Goal: Transaction & Acquisition: Purchase product/service

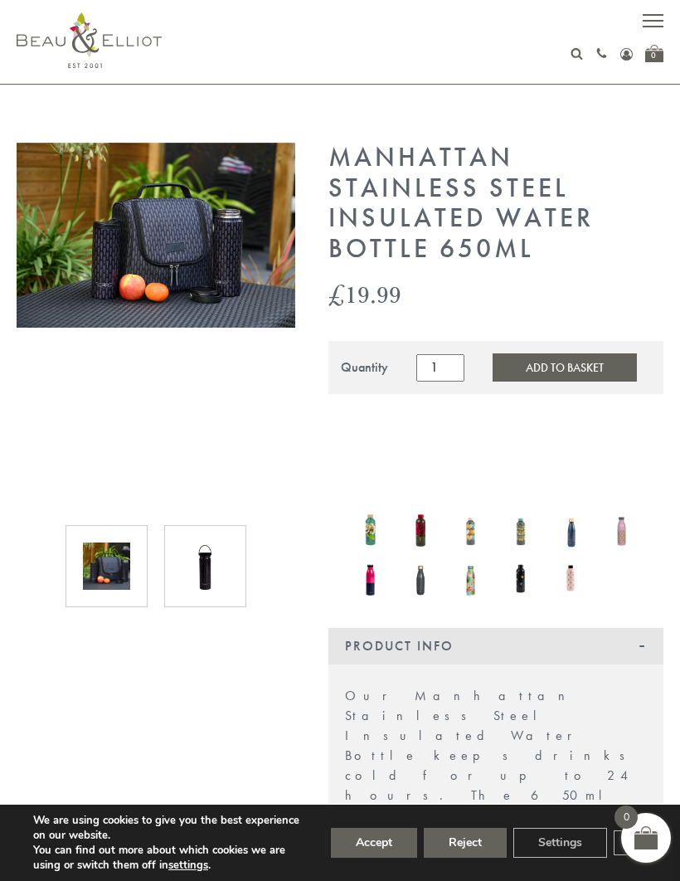
click at [565, 53] on div "01279 653 249 Login / Register 0" at bounding box center [420, 54] width 485 height 18
click at [579, 53] on icon at bounding box center [577, 53] width 12 height 12
click at [551, 93] on input "text" at bounding box center [564, 88] width 131 height 30
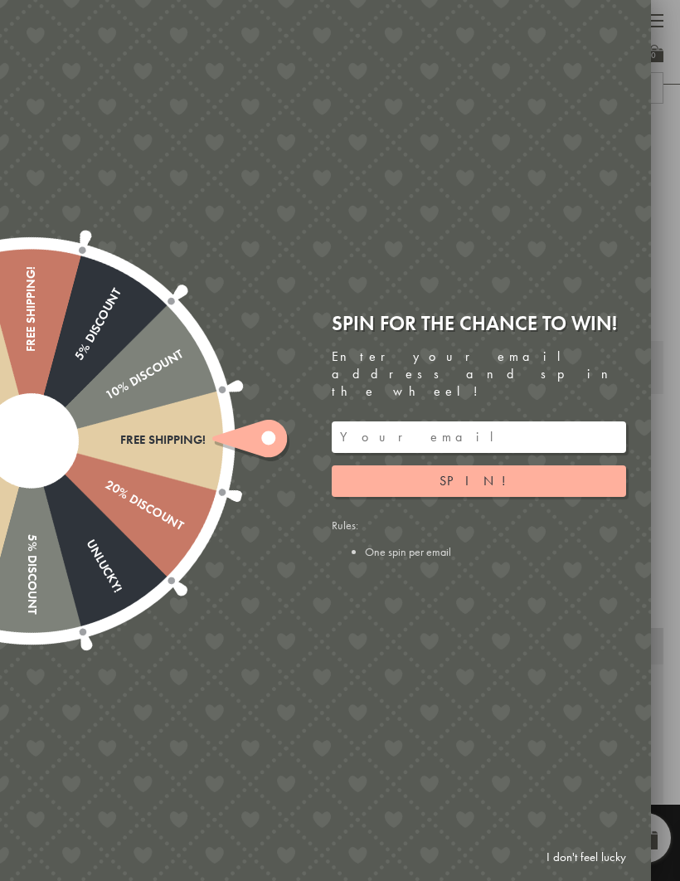
type input "Water bottle"
click at [646, 85] on button "submit" at bounding box center [646, 86] width 33 height 27
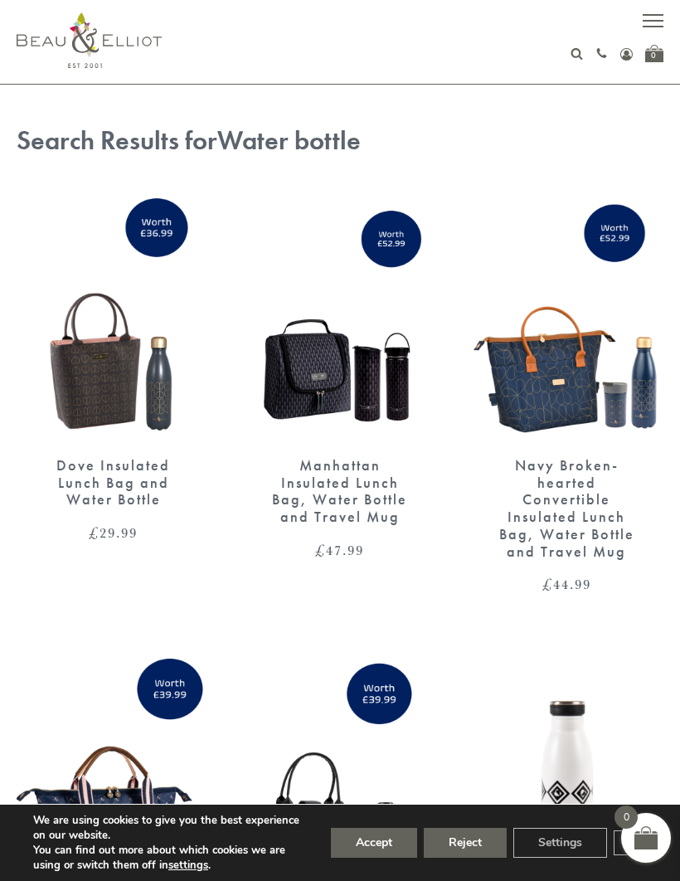
click at [96, 380] on img at bounding box center [113, 316] width 193 height 250
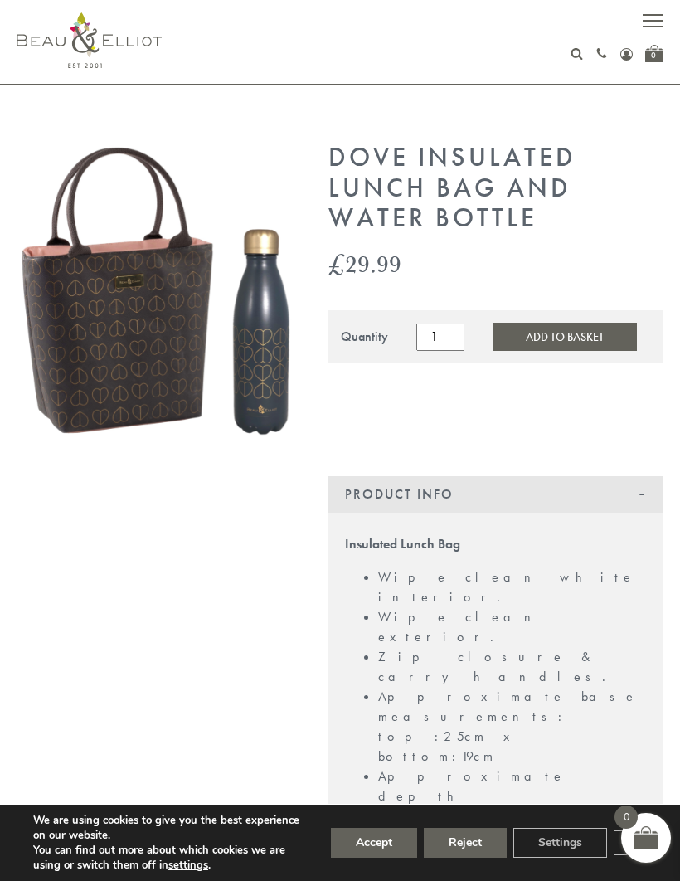
click at [349, 834] on button "Accept" at bounding box center [374, 843] width 86 height 30
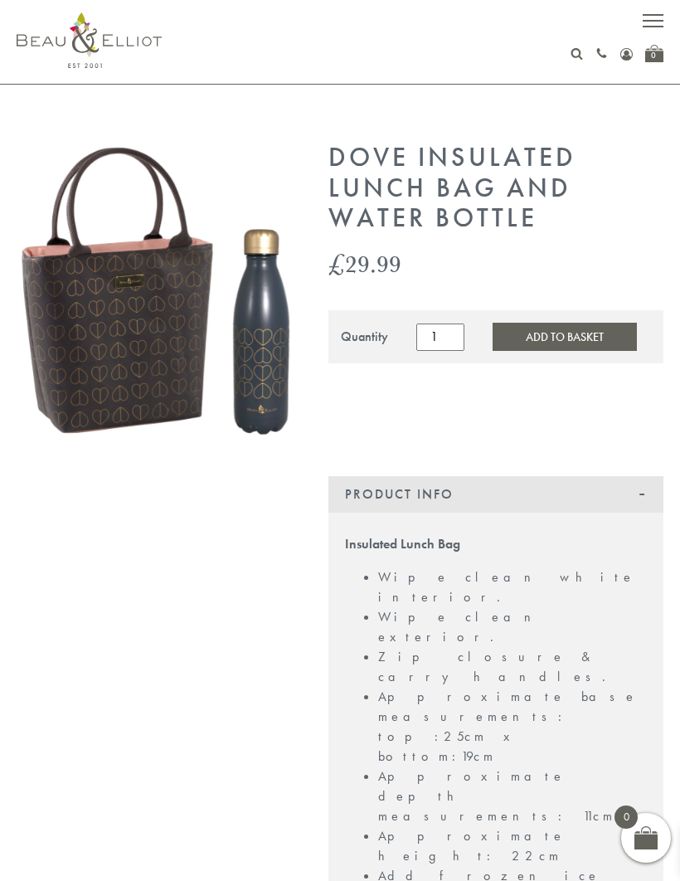
click at [88, 338] on img at bounding box center [156, 290] width 279 height 295
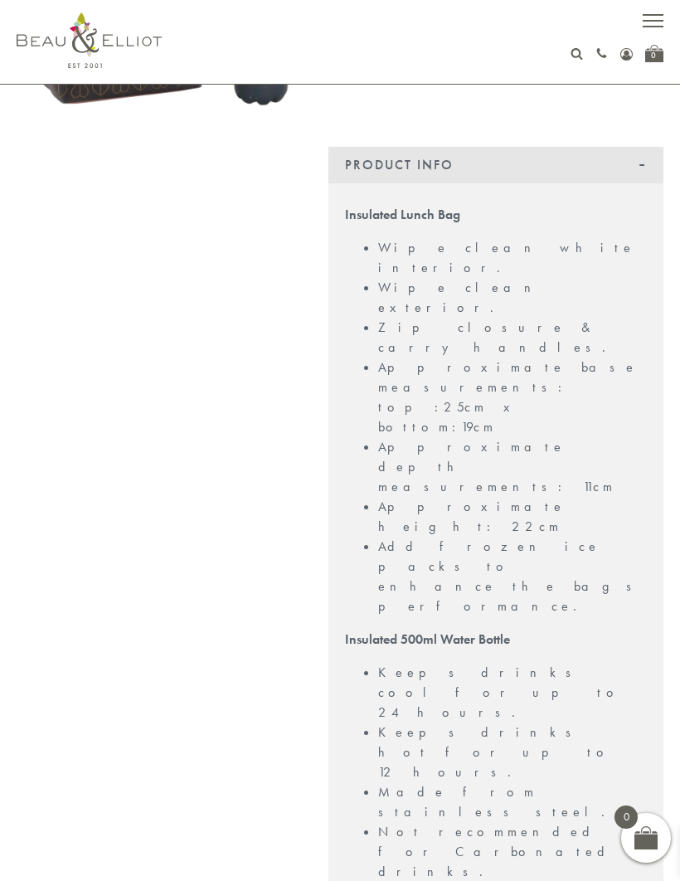
scroll to position [338, 0]
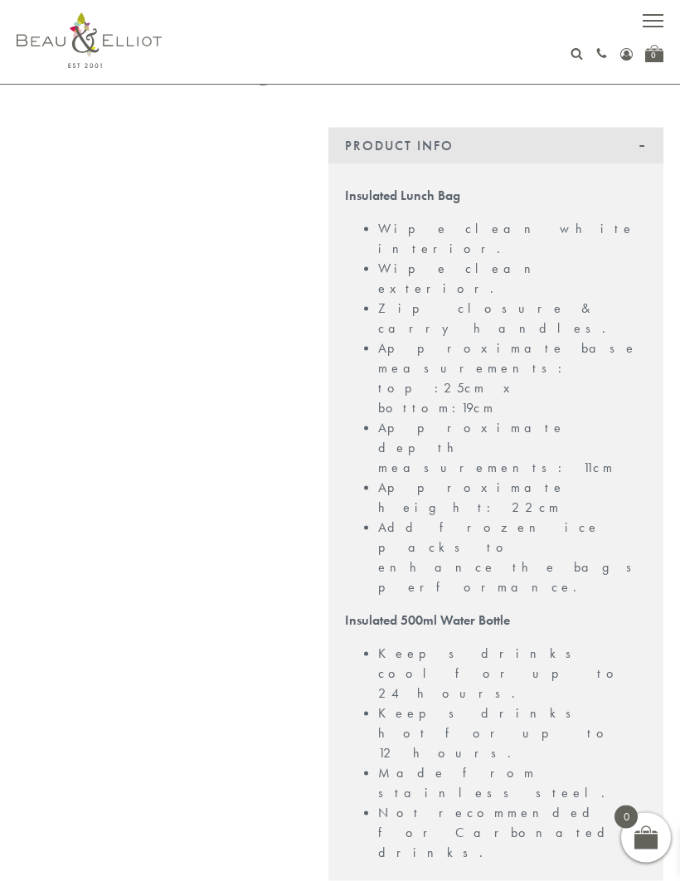
scroll to position [349, 0]
click at [207, 583] on div at bounding box center [156, 673] width 312 height 1761
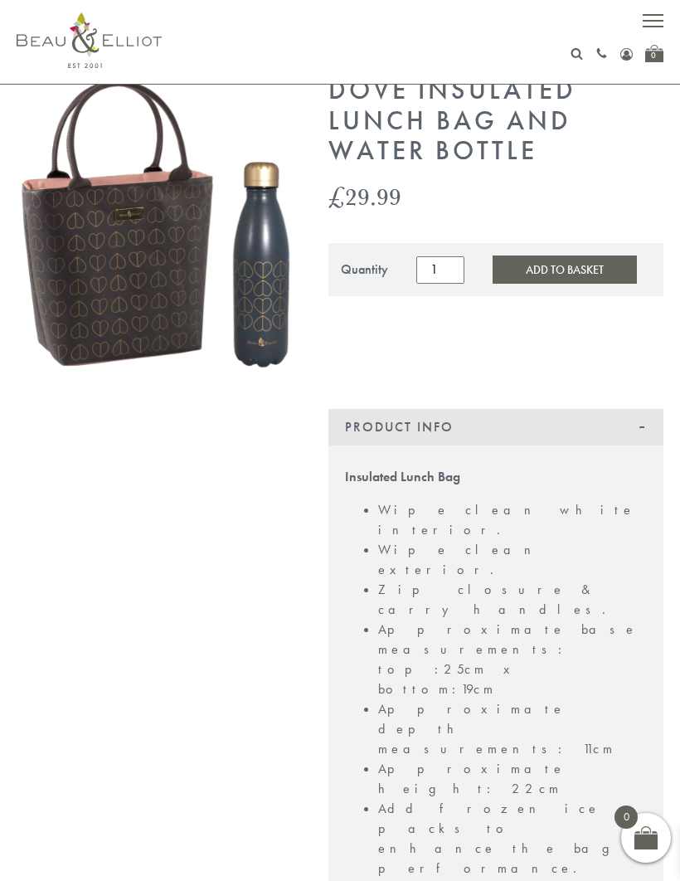
scroll to position [0, 0]
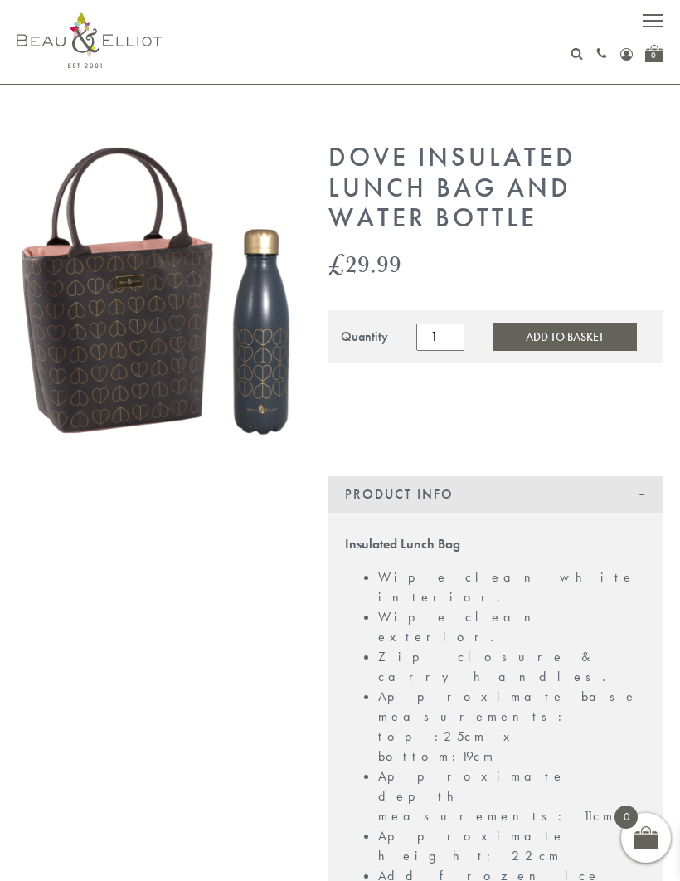
click at [157, 381] on img at bounding box center [156, 290] width 279 height 295
click at [533, 333] on button "Add to Basket" at bounding box center [565, 337] width 144 height 28
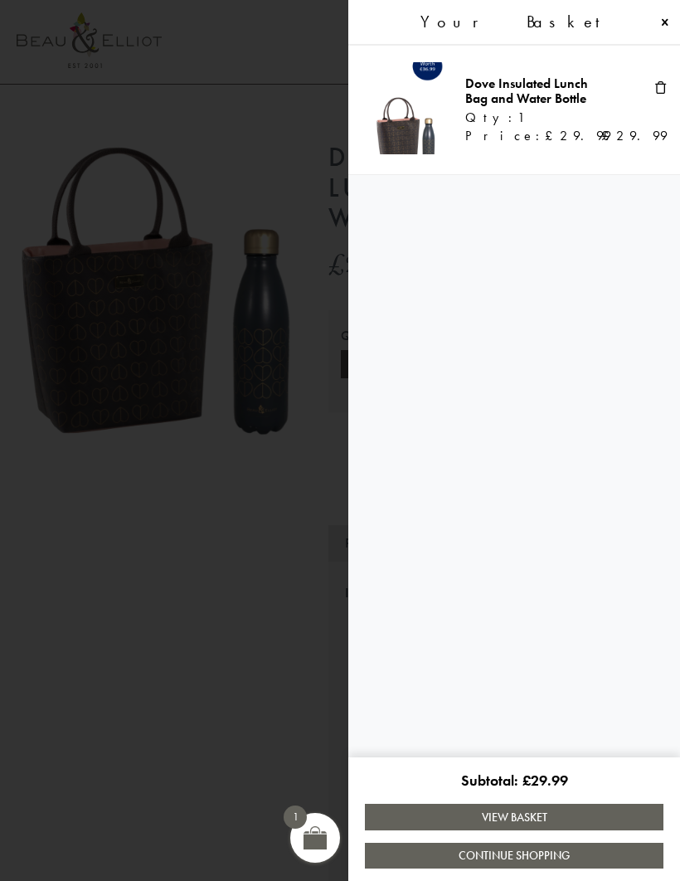
click at [231, 595] on span at bounding box center [340, 440] width 680 height 881
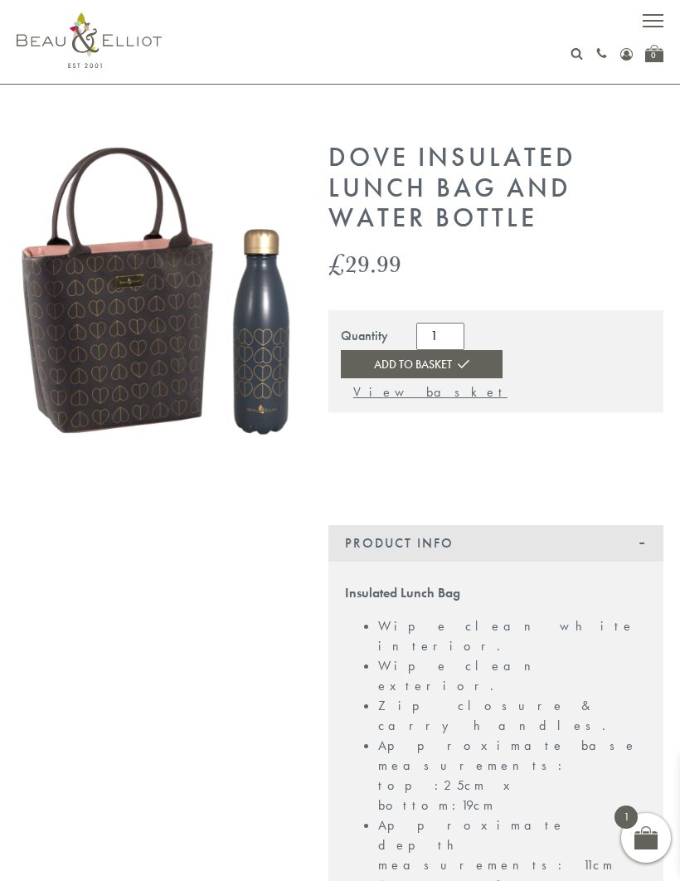
click at [566, 55] on div "01279 653 249 Login / Register 0" at bounding box center [420, 54] width 485 height 18
click at [574, 41] on div "01279 653 249 Login / Register 0" at bounding box center [340, 42] width 647 height 84
click at [589, 48] on div "01279 653 249 Login / Register 0" at bounding box center [623, 53] width 80 height 17
click at [581, 57] on use at bounding box center [578, 54] width 12 height 12
click at [562, 80] on input "text" at bounding box center [564, 88] width 131 height 30
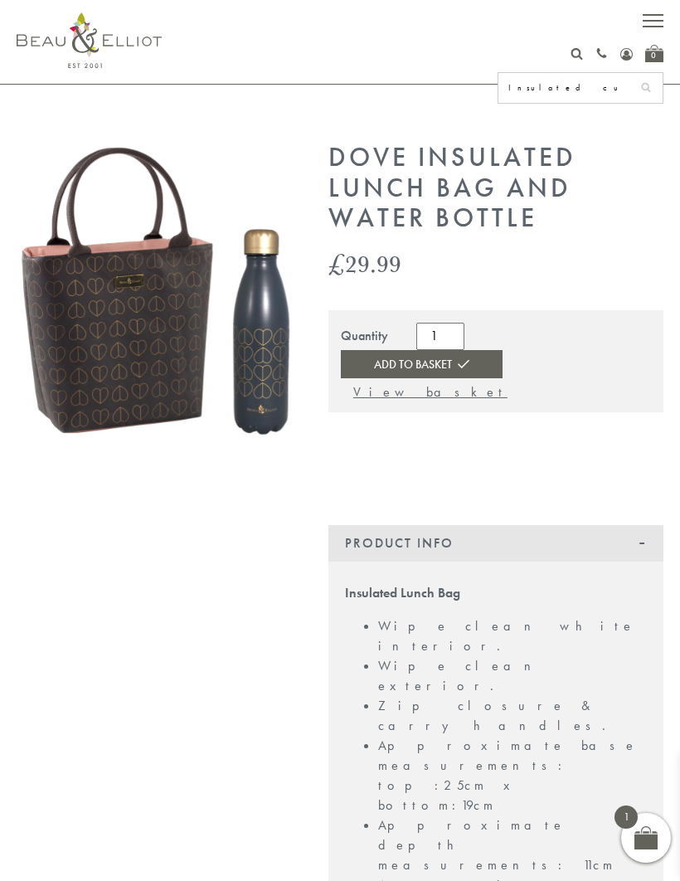
type input "Insulated cup"
click at [646, 85] on button "submit" at bounding box center [646, 86] width 33 height 27
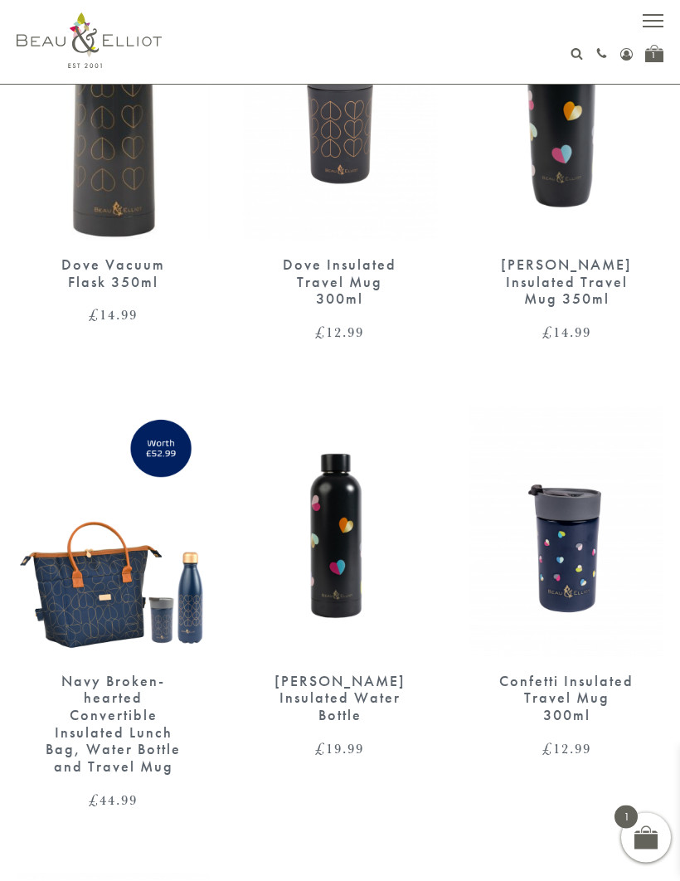
scroll to position [105, 0]
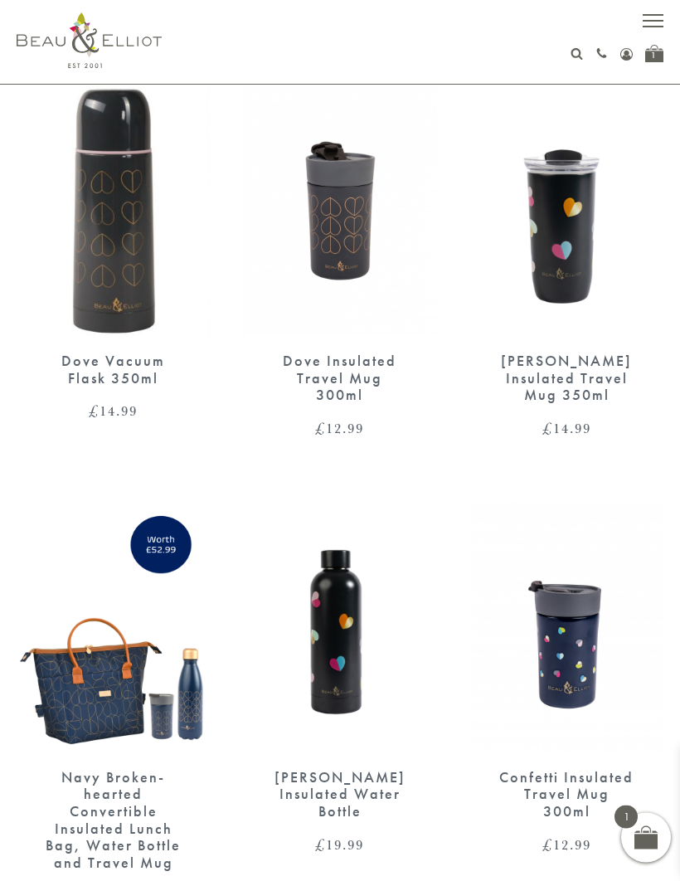
click at [333, 280] on img at bounding box center [339, 211] width 193 height 250
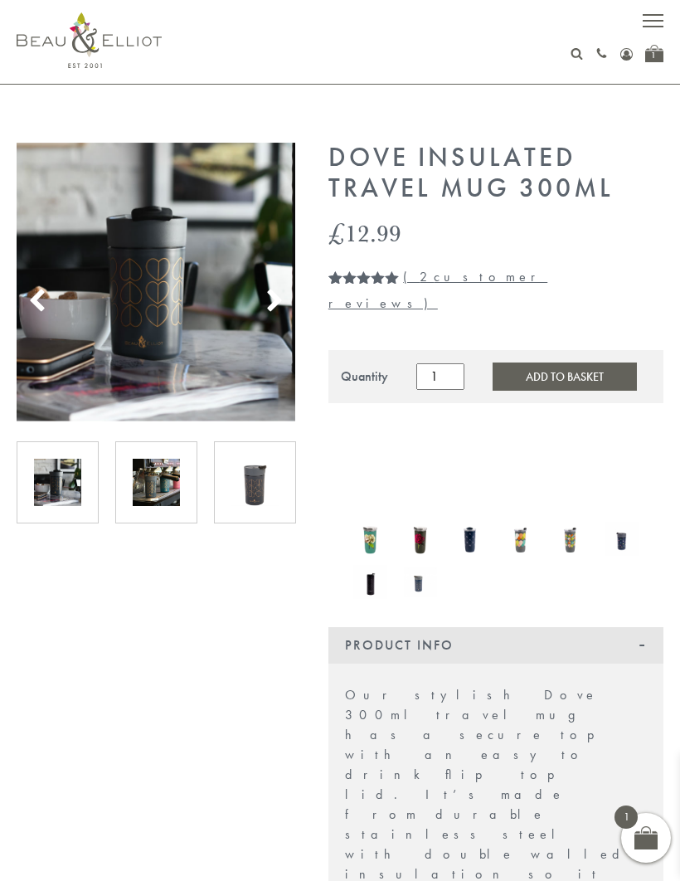
click at [91, 338] on img at bounding box center [156, 282] width 279 height 279
click at [451, 274] on link "( 2 customer reviews)" at bounding box center [438, 290] width 219 height 44
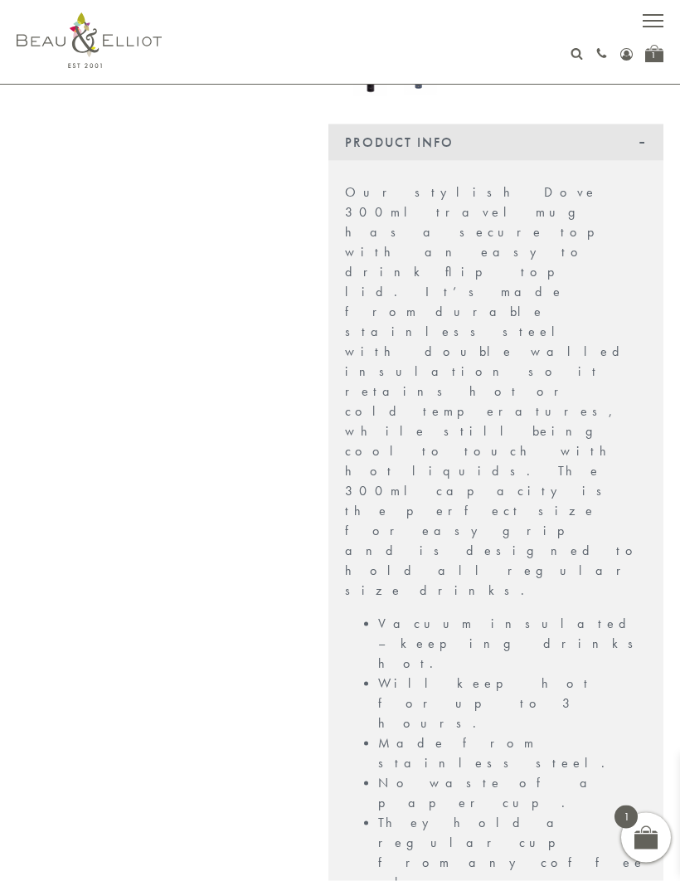
scroll to position [507, 0]
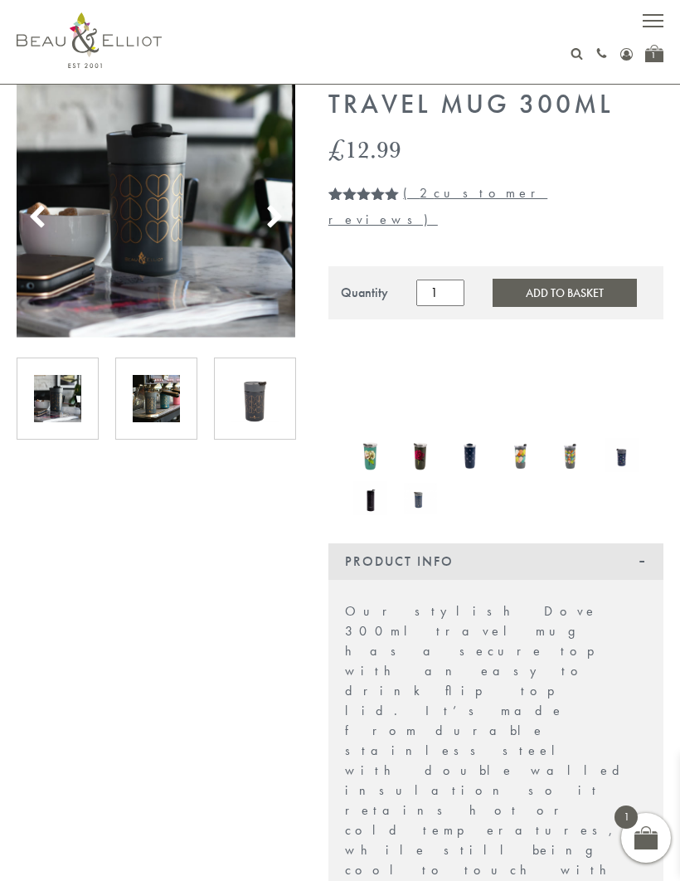
scroll to position [0, 0]
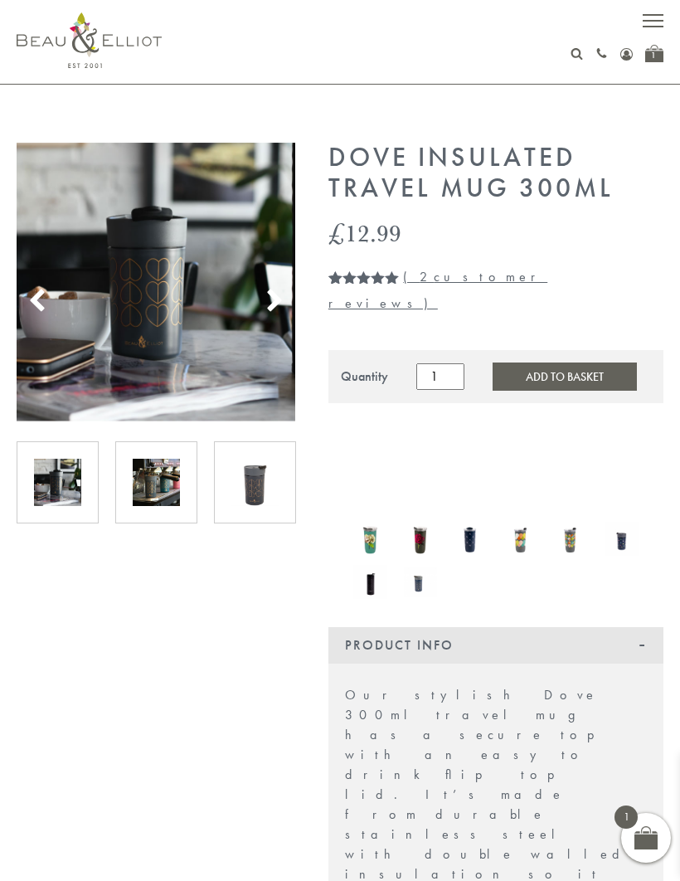
click at [148, 497] on img at bounding box center [156, 482] width 47 height 47
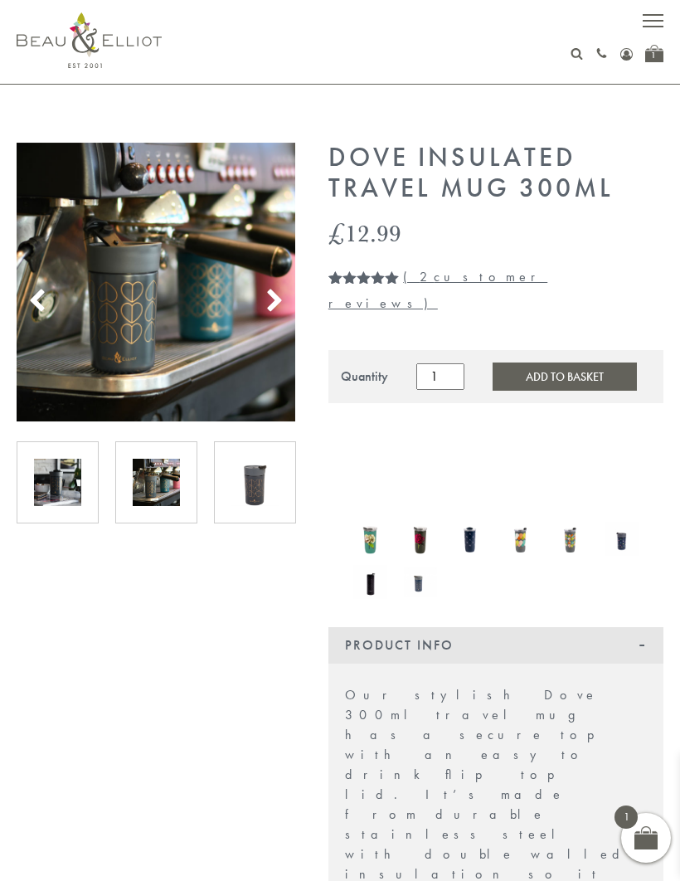
click at [50, 486] on img at bounding box center [57, 482] width 47 height 47
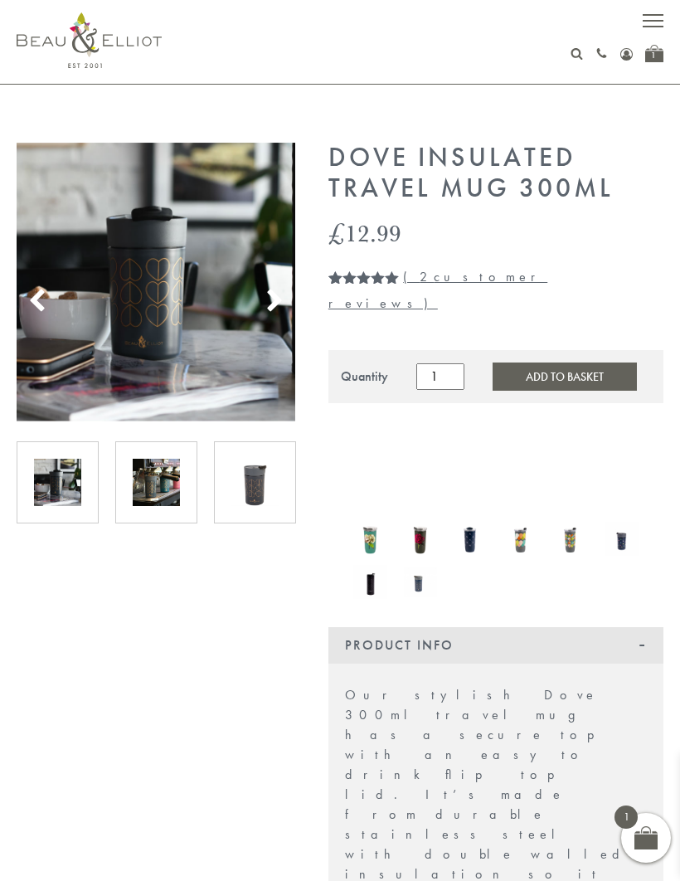
click at [243, 479] on img at bounding box center [254, 482] width 47 height 47
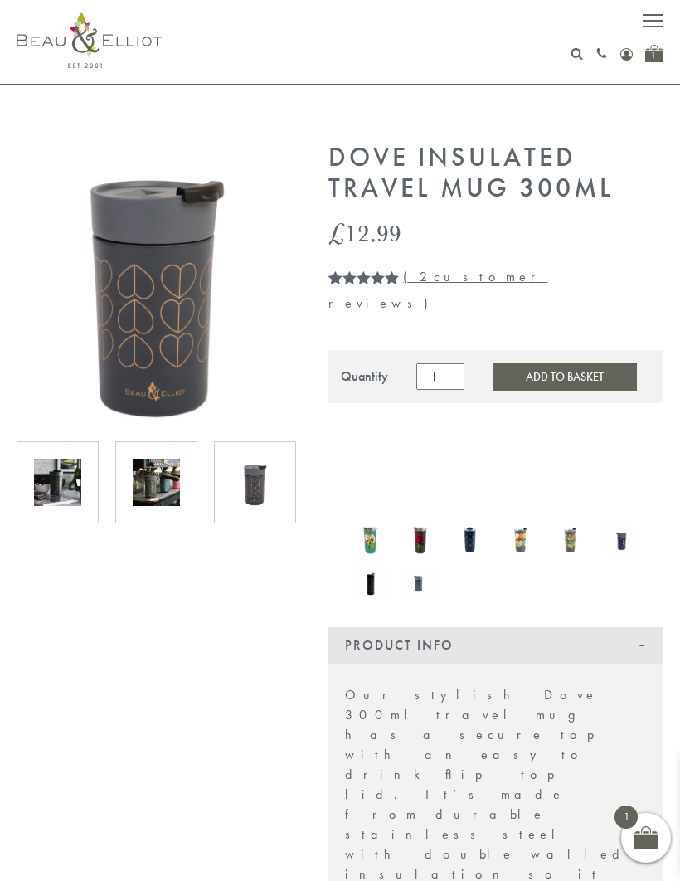
click at [513, 363] on button "Add to Basket" at bounding box center [565, 377] width 144 height 28
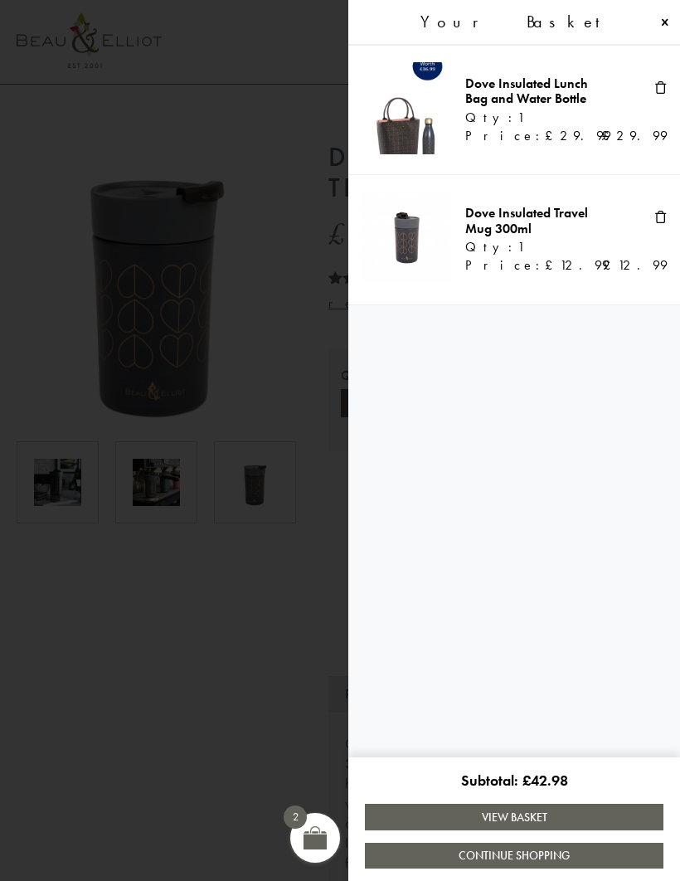
click at [471, 812] on link "View Basket" at bounding box center [514, 817] width 299 height 26
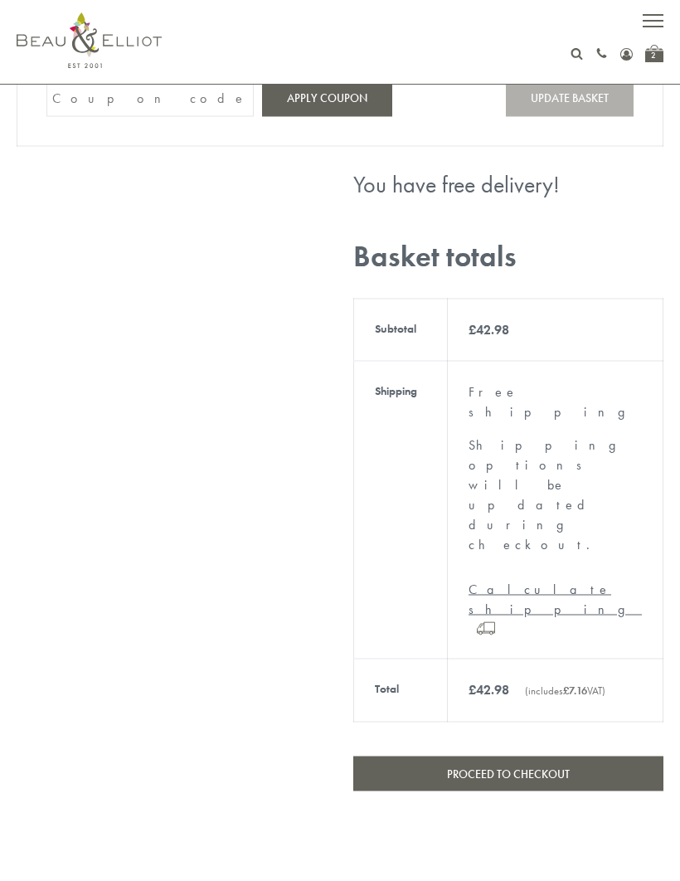
scroll to position [377, 0]
